Goal: Information Seeking & Learning: Learn about a topic

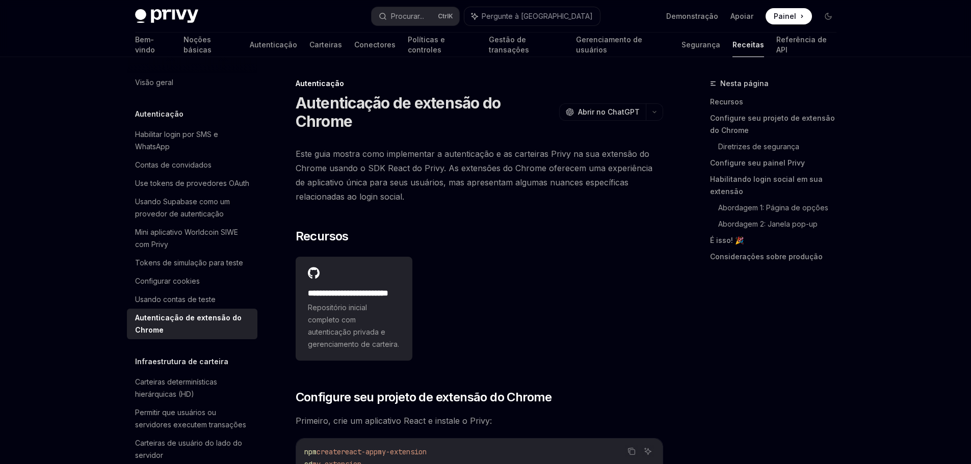
scroll to position [1631, 0]
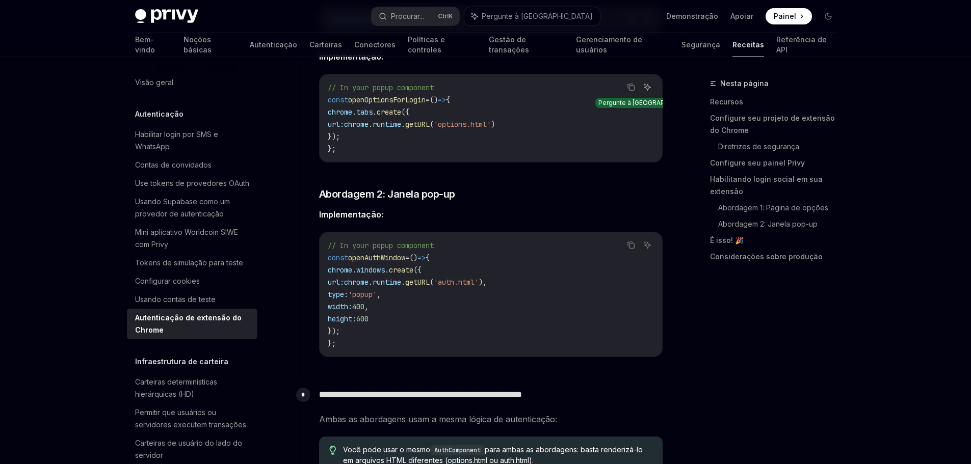
click at [652, 94] on button "Pergunte à IA" at bounding box center [647, 87] width 13 height 13
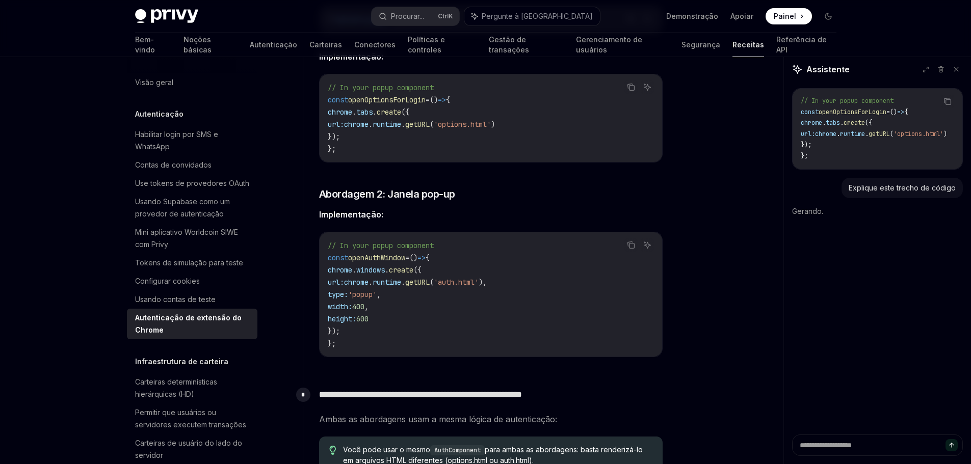
click at [667, 92] on div "**********" at bounding box center [486, 87] width 718 height 3323
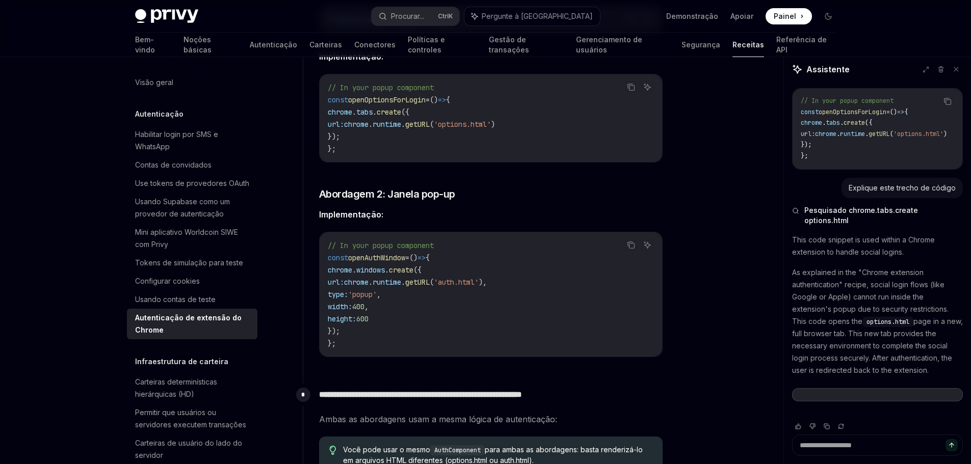
scroll to position [0, 0]
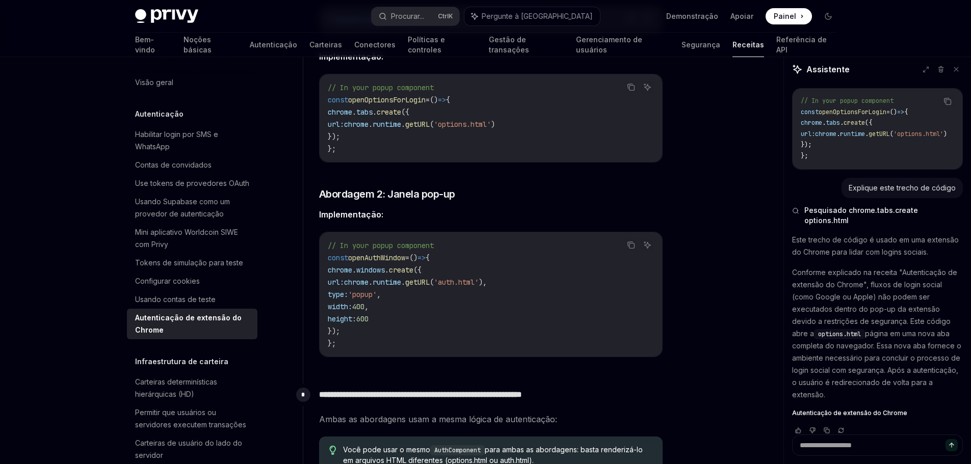
click at [317, 22] on div "Página inicial do Privy Docs" at bounding box center [249, 16] width 228 height 14
click at [605, 64] on span "Implementação:" at bounding box center [490, 56] width 343 height 14
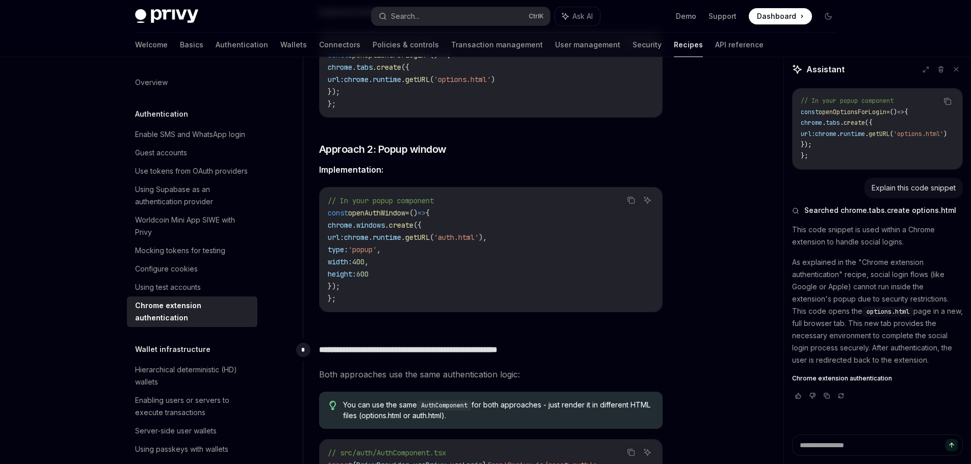
drag, startPoint x: 717, startPoint y: 123, endPoint x: 722, endPoint y: 145, distance: 23.0
click at [717, 123] on div "**********" at bounding box center [486, 60] width 718 height 3268
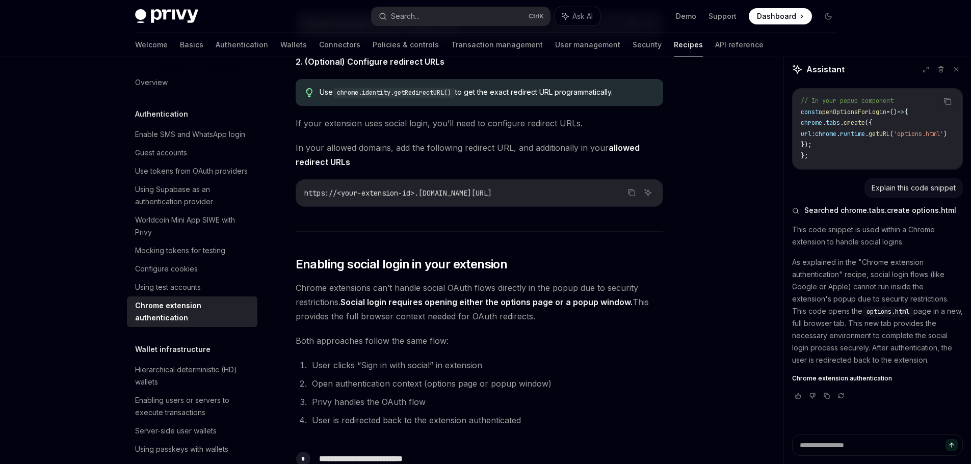
scroll to position [917, 0]
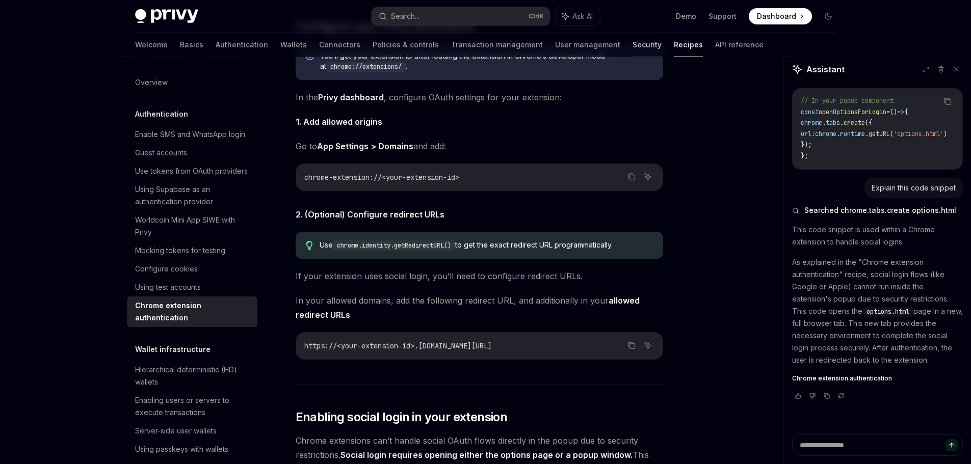
click at [632, 43] on link "Security" at bounding box center [646, 45] width 29 height 24
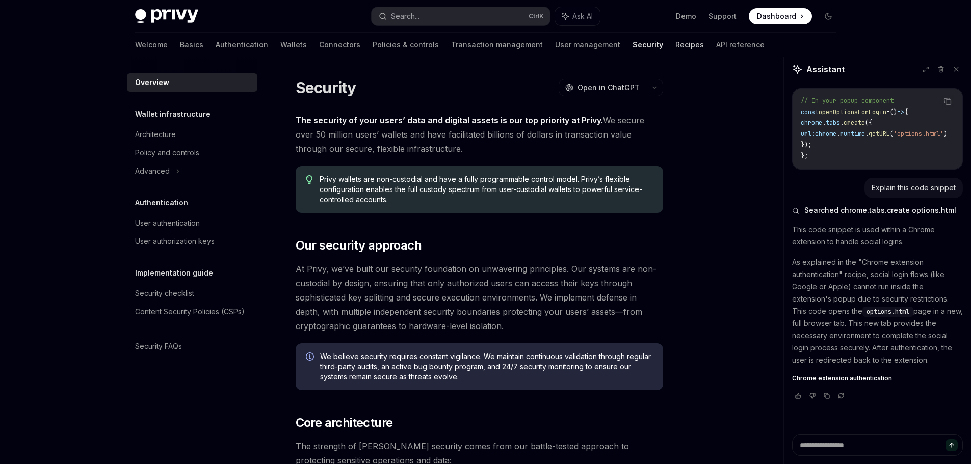
click at [675, 47] on link "Recipes" at bounding box center [689, 45] width 29 height 24
type textarea "*"
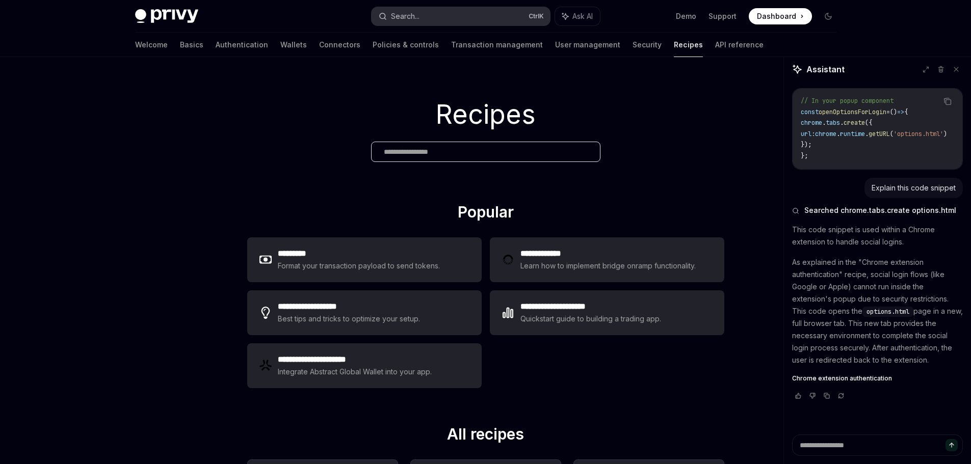
click at [441, 14] on button "Search... Ctrl K" at bounding box center [461, 16] width 178 height 18
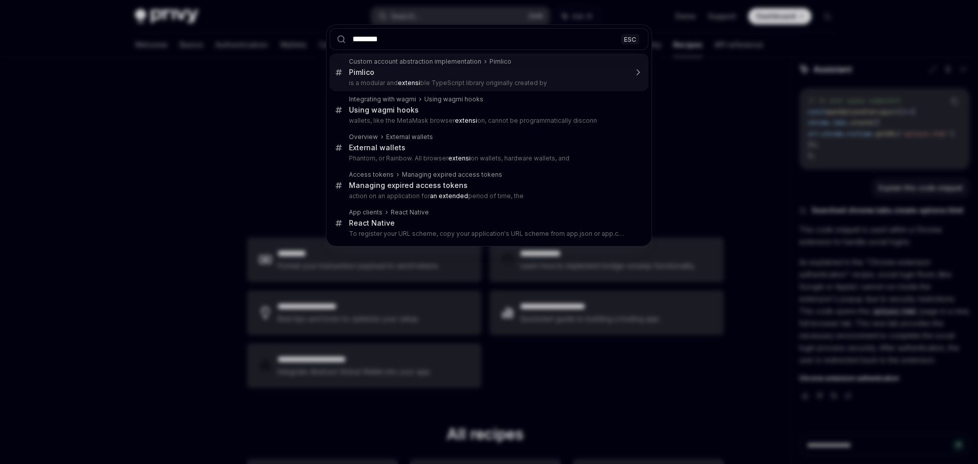
type input "*********"
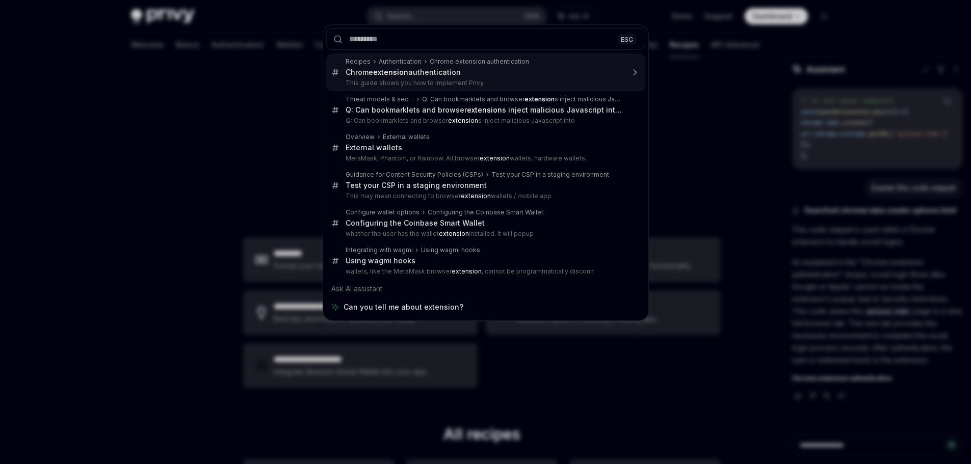
type textarea "*"
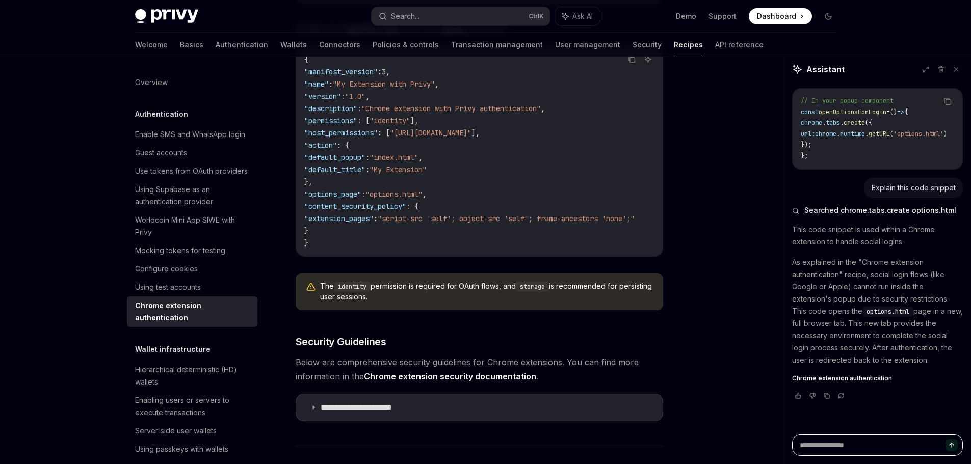
scroll to position [516, 0]
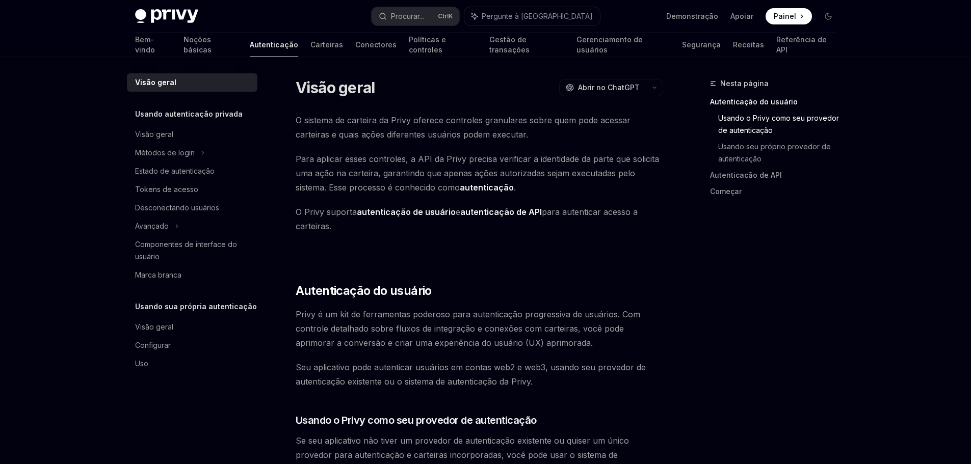
scroll to position [408, 0]
